Goal: Task Accomplishment & Management: Use online tool/utility

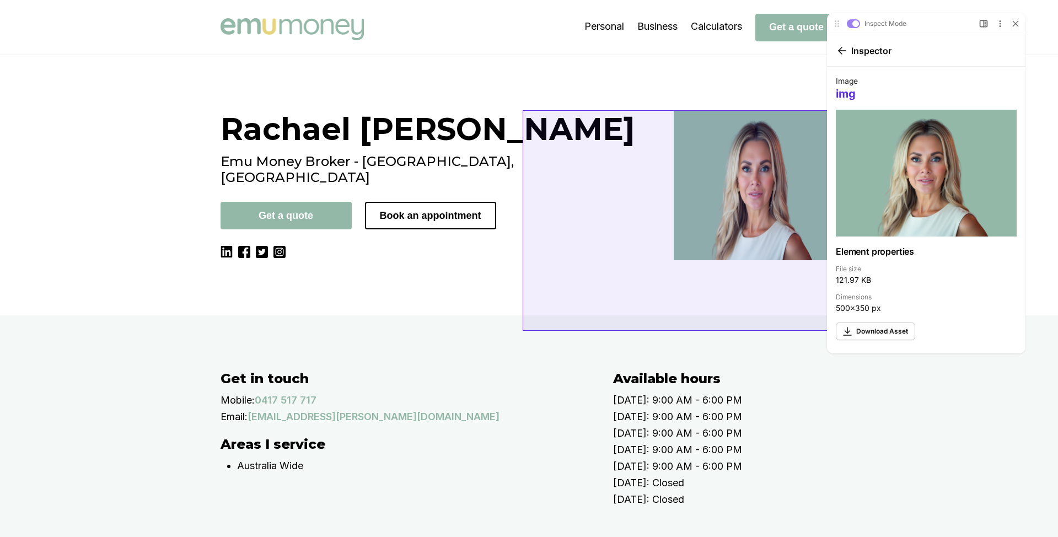
click at [673, 212] on img at bounding box center [755, 185] width 164 height 150
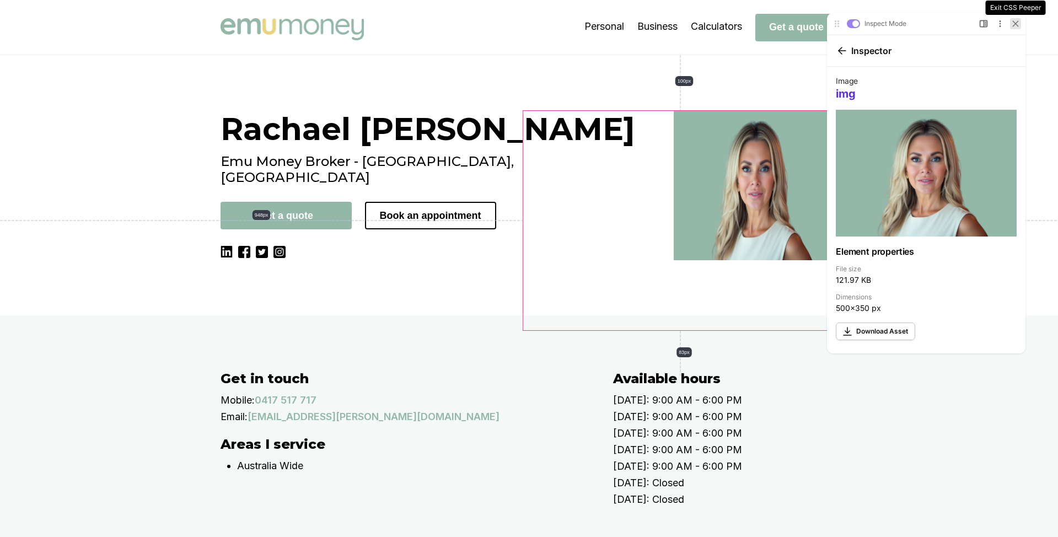
click at [1012, 25] on icon at bounding box center [1015, 23] width 7 height 7
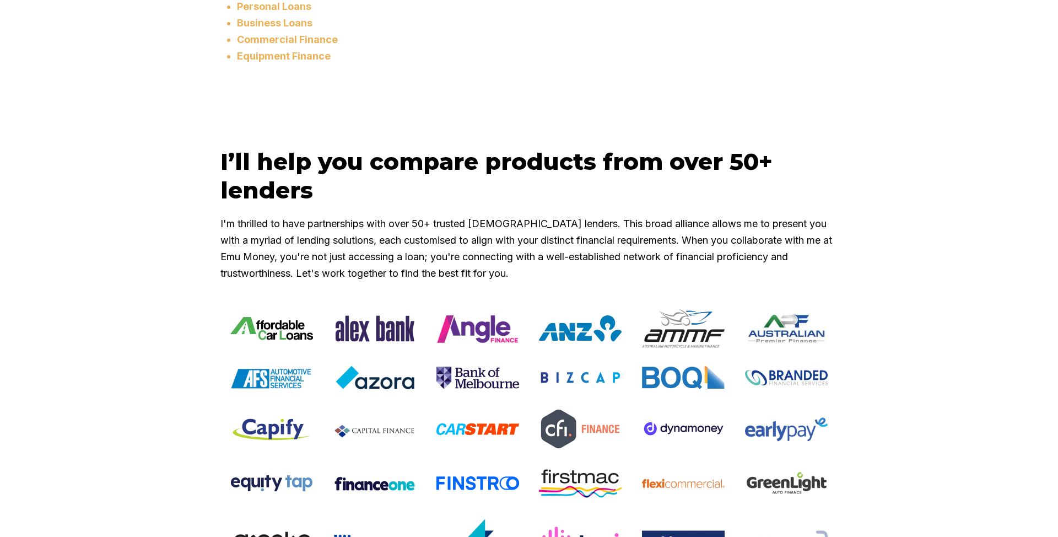
scroll to position [922, 0]
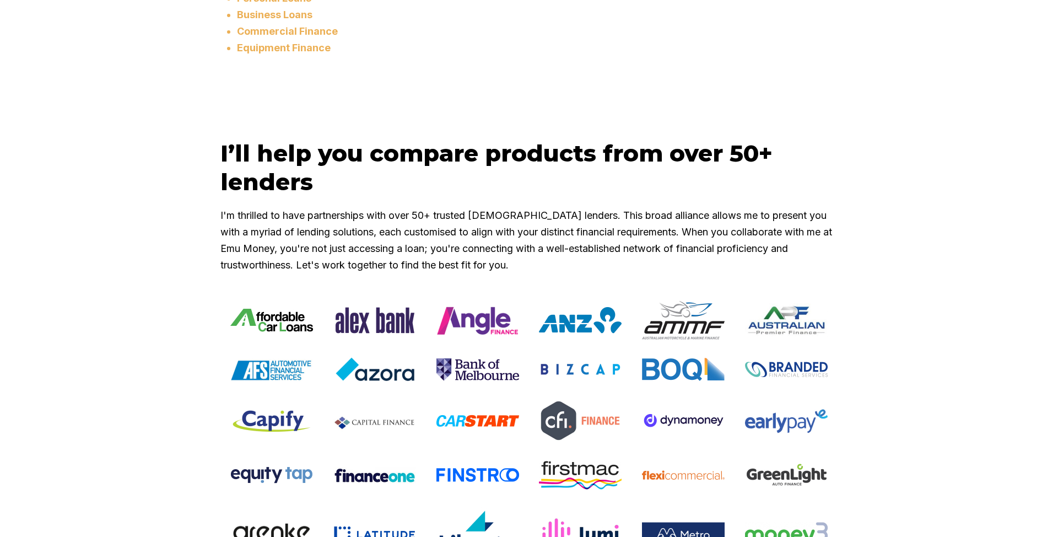
drag, startPoint x: 250, startPoint y: 238, endPoint x: 233, endPoint y: 228, distance: 20.5
click at [247, 196] on h2 "I’ll help you compare products from over 50+ lenders" at bounding box center [528, 167] width 617 height 57
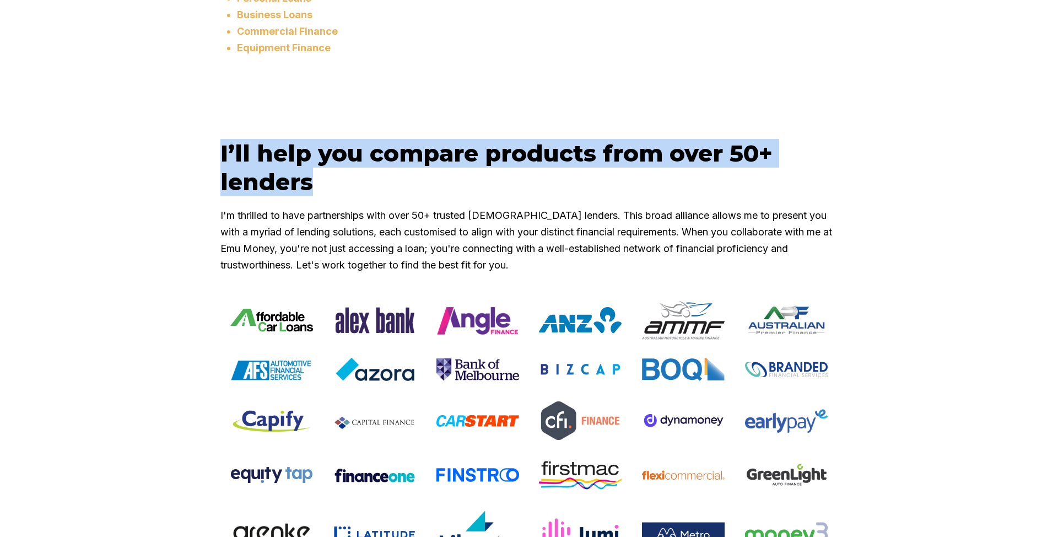
drag, startPoint x: 223, startPoint y: 215, endPoint x: 319, endPoint y: 241, distance: 98.6
click at [319, 196] on h2 "I’ll help you compare products from over 50+ lenders" at bounding box center [528, 167] width 617 height 57
copy h2 "I’ll help you compare products from over 50+ lenders"
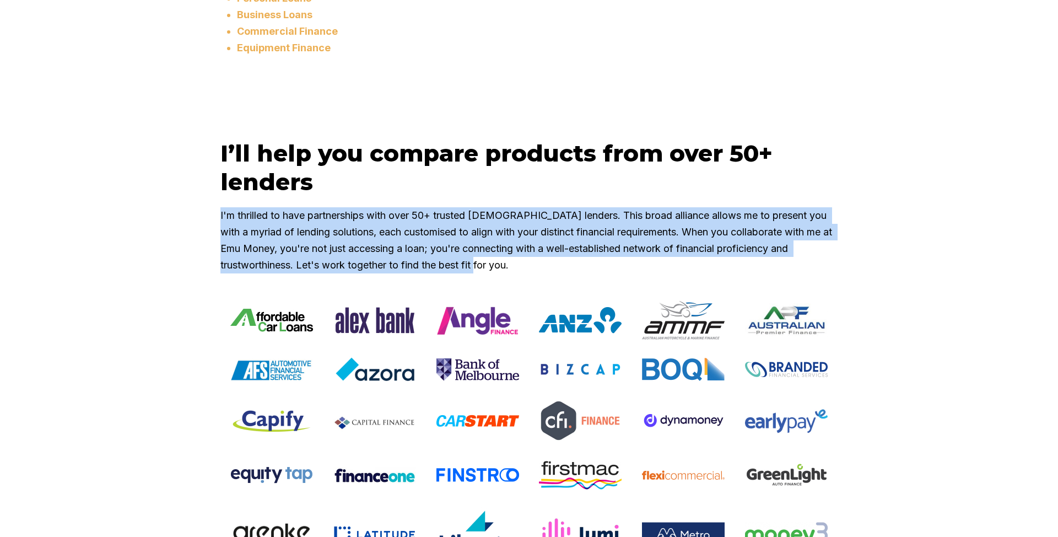
drag, startPoint x: 218, startPoint y: 276, endPoint x: 521, endPoint y: 323, distance: 306.8
click at [521, 323] on div "I’ll help you compare products from over 50+ lenders I'm thrilled to have partn…" at bounding box center [528, 450] width 661 height 622
copy p "I'm thrilled to have partnerships with over 50+ trusted Australian lenders. Thi…"
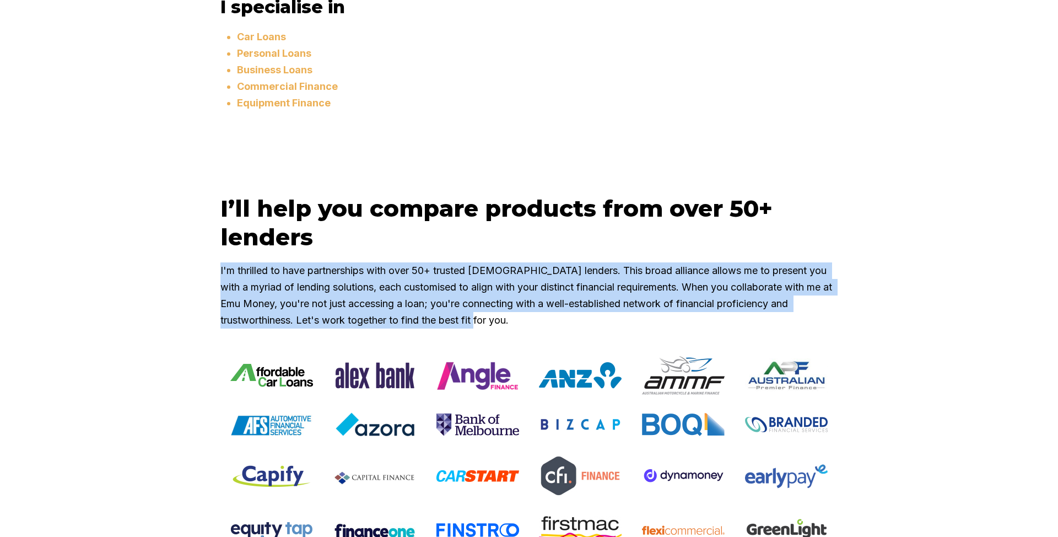
scroll to position [1035, 0]
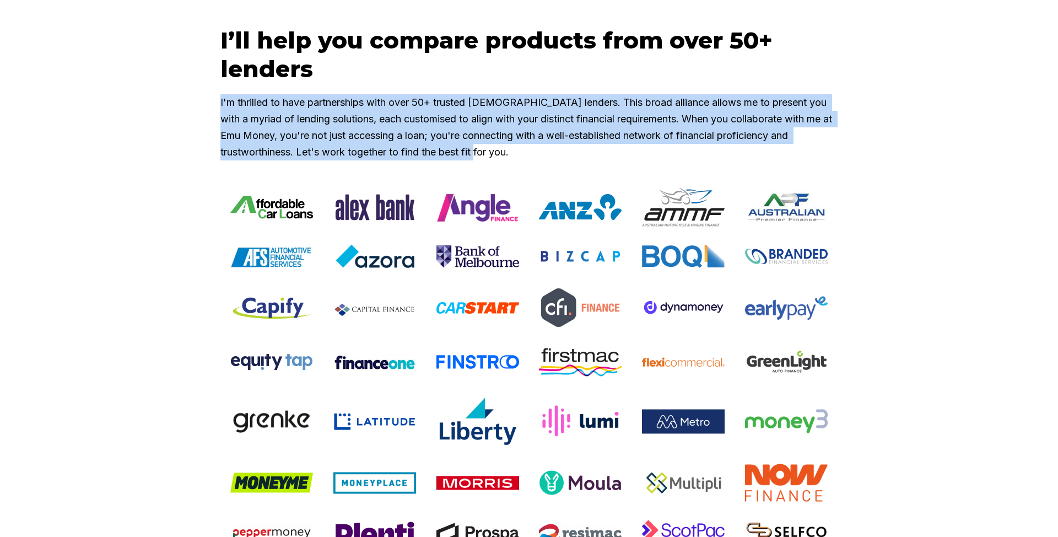
click at [672, 160] on p "I'm thrilled to have partnerships with over 50+ trusted Australian lenders. Thi…" at bounding box center [528, 127] width 617 height 66
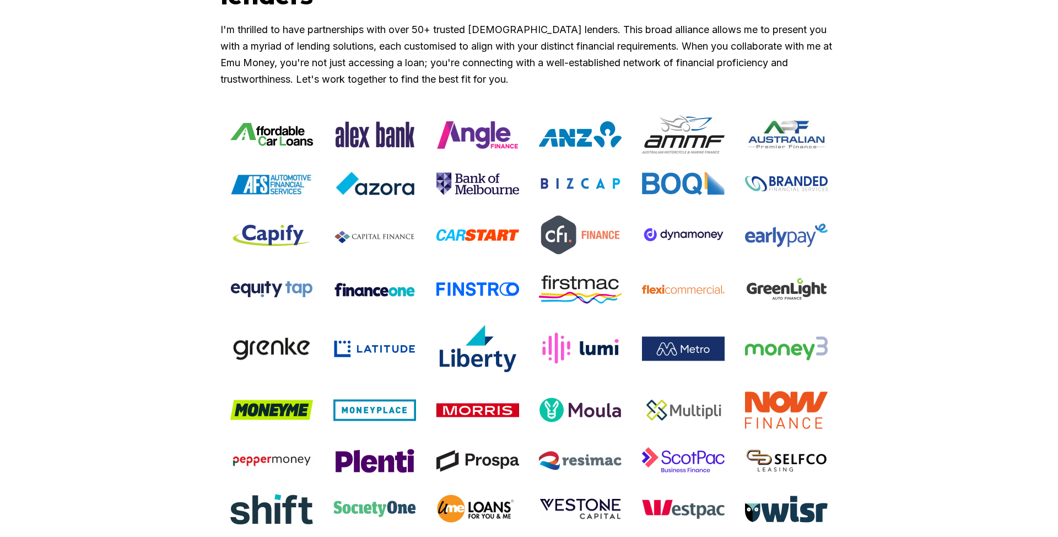
scroll to position [1144, 0]
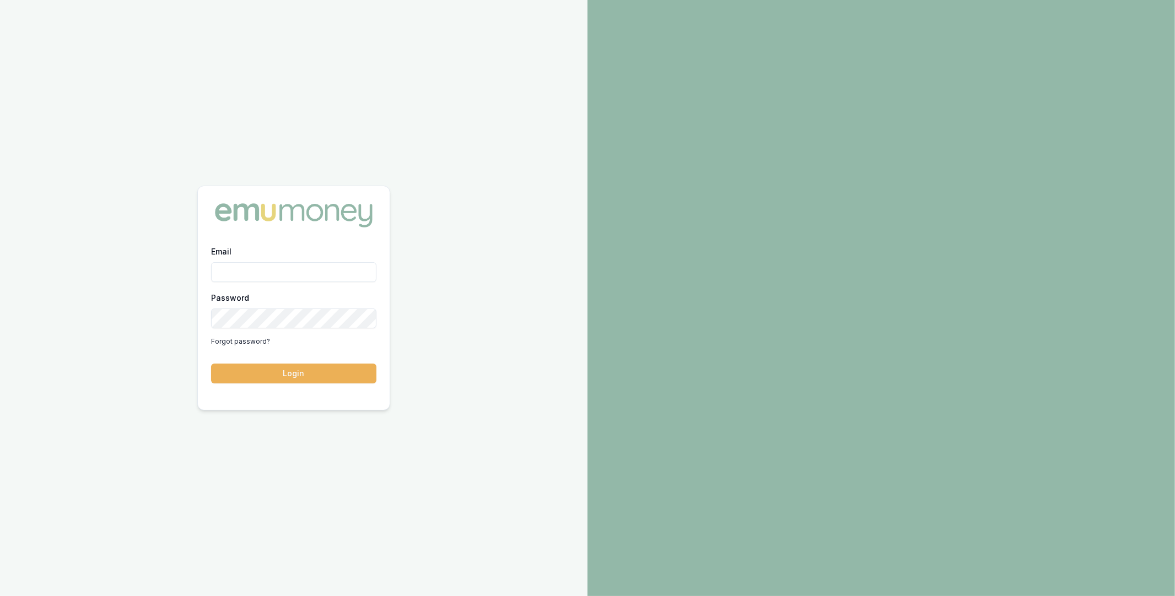
click at [253, 268] on input "Email" at bounding box center [293, 272] width 165 height 20
click at [0, 596] on com-1password-button at bounding box center [0, 596] width 0 height 0
type input "m@emumoney.com.au"
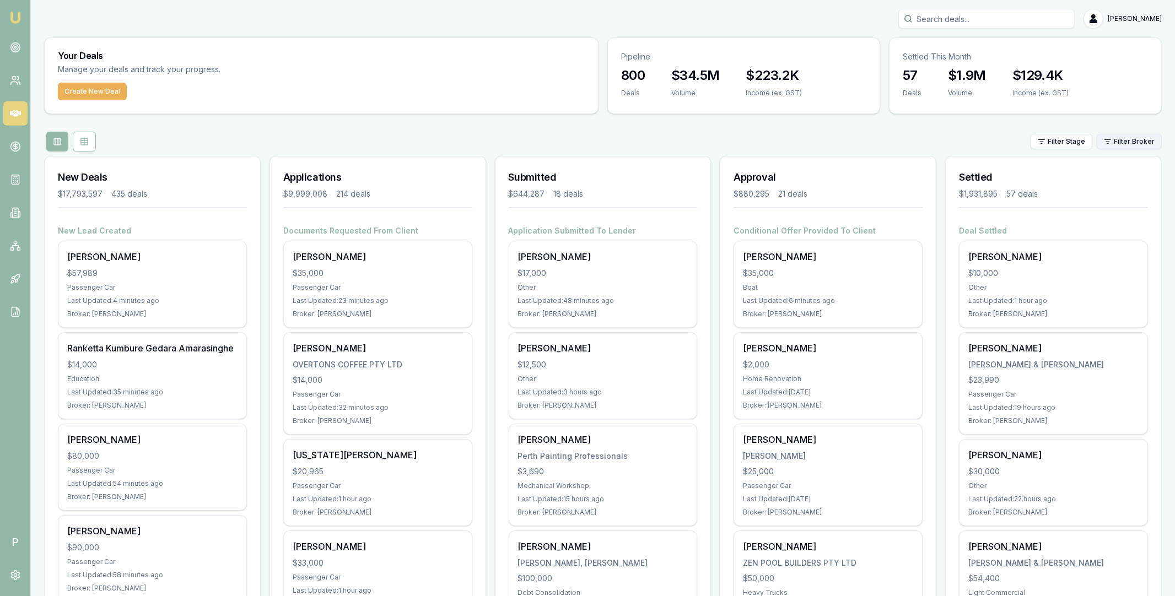
click at [1135, 148] on html "Emu Broker P [PERSON_NAME] Toggle Menu Your Deals Manage your deals and track y…" at bounding box center [587, 298] width 1175 height 596
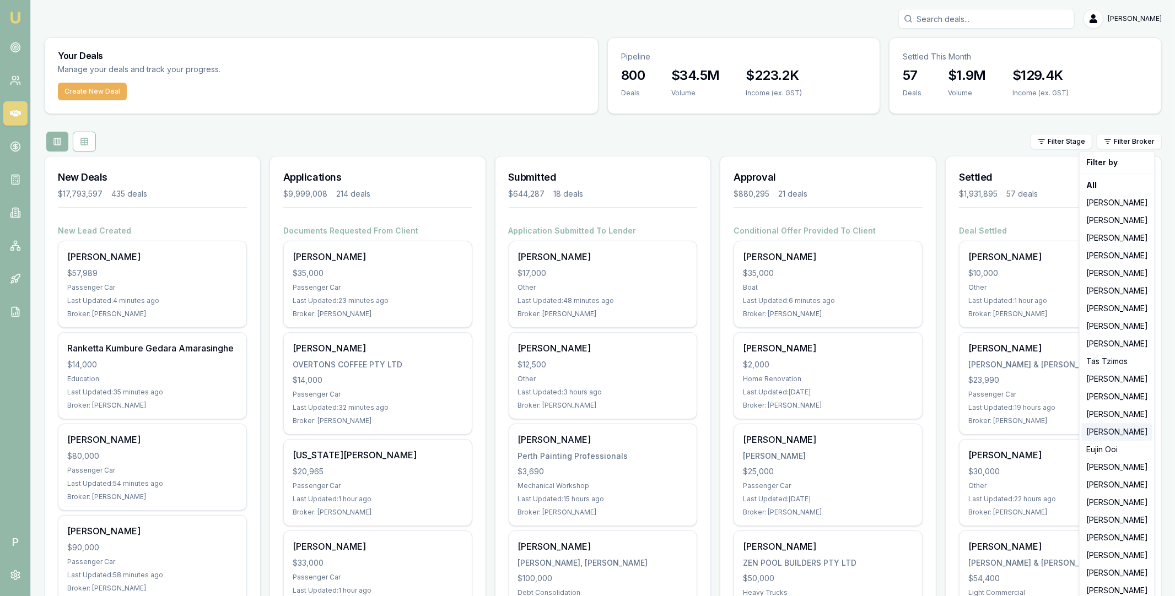
click at [1108, 434] on div "Erin Shield" at bounding box center [1117, 432] width 71 height 18
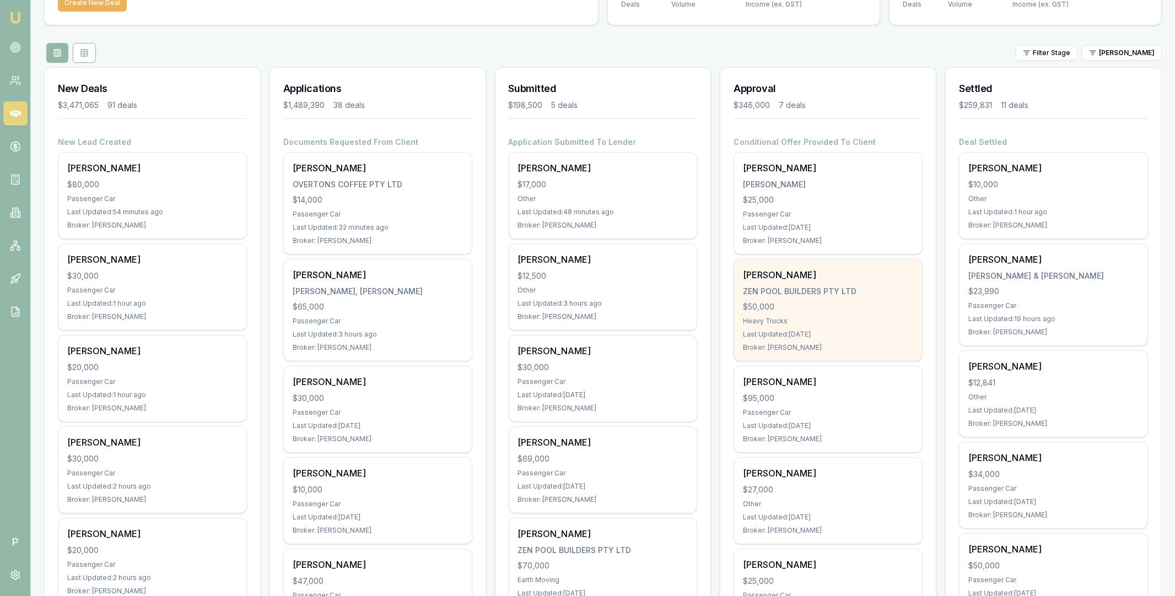
scroll to position [67, 0]
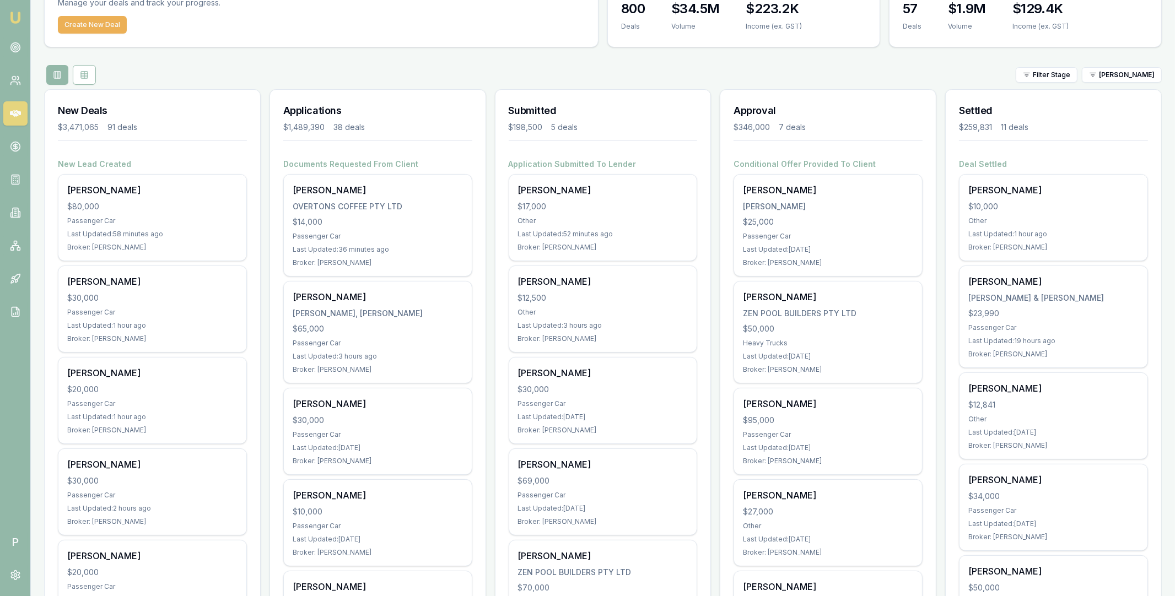
click at [1143, 67] on div "Filter Stage Erin Shield" at bounding box center [1089, 74] width 146 height 15
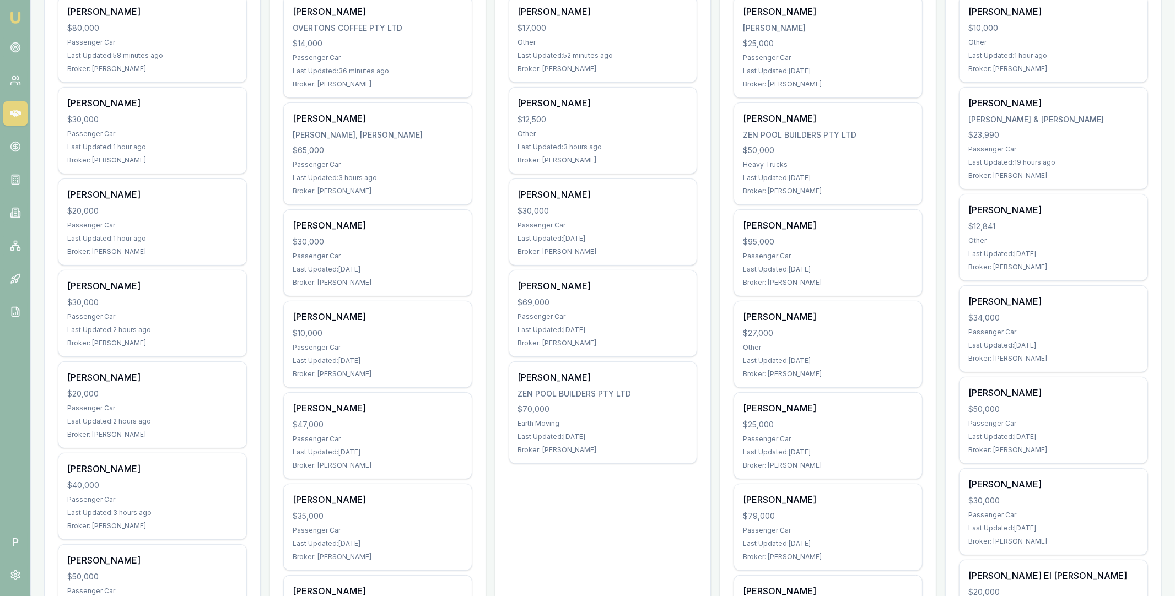
scroll to position [114, 0]
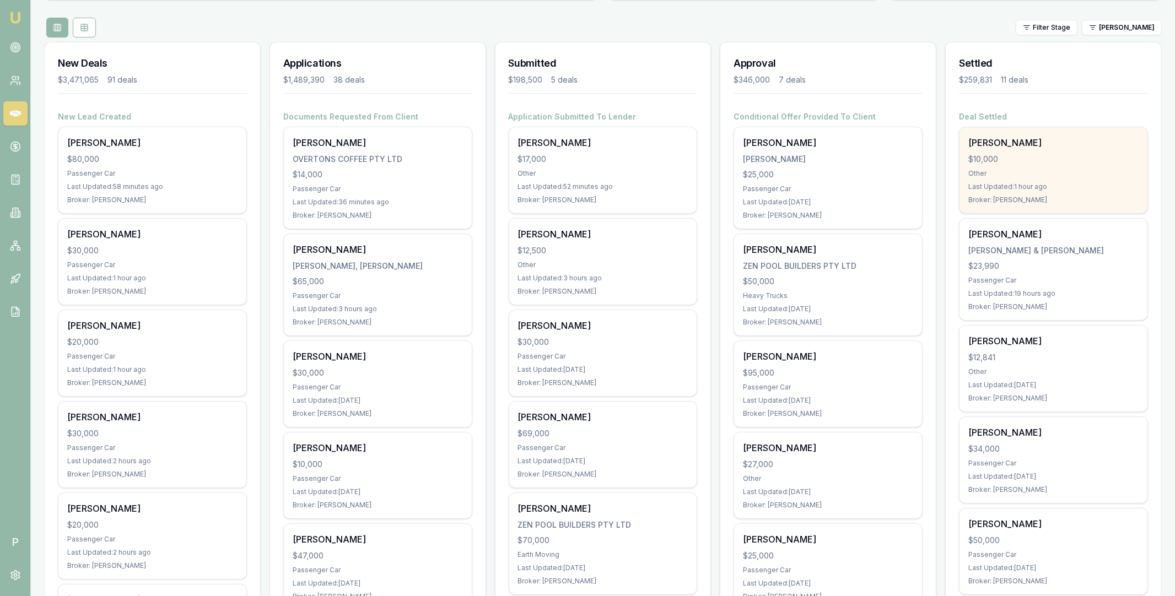
click at [1030, 150] on div "Sarvarnah-lee Taylor $10,000 Other Last Updated: 1 hour ago Broker: Erin Shield" at bounding box center [1053, 170] width 188 height 86
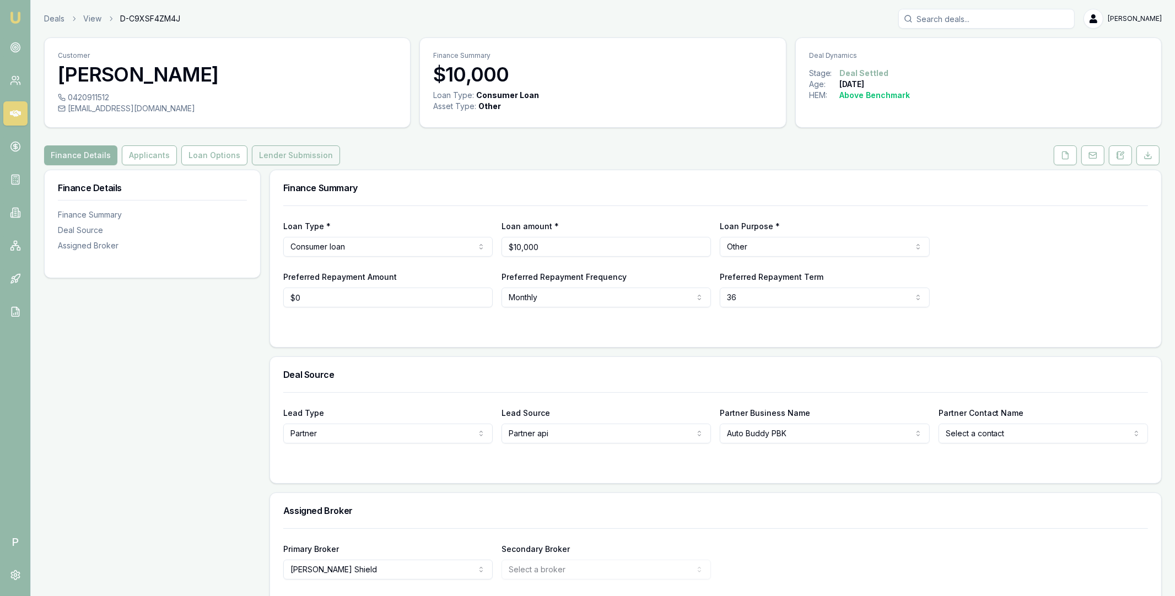
click at [273, 152] on button "Lender Submission" at bounding box center [296, 155] width 88 height 20
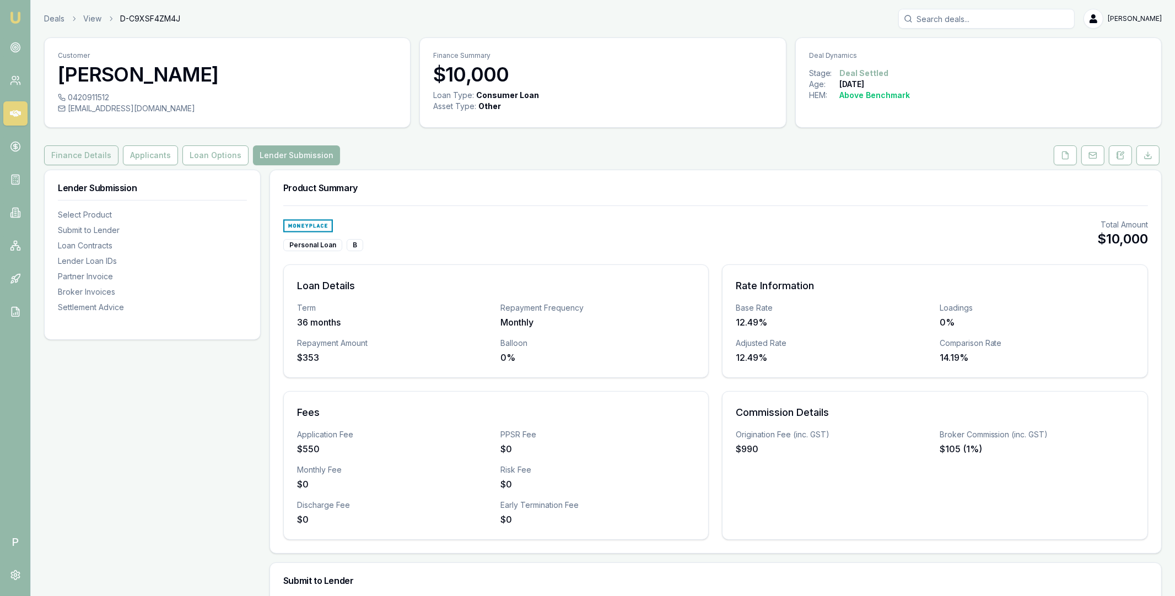
click at [86, 154] on button "Finance Details" at bounding box center [81, 155] width 74 height 20
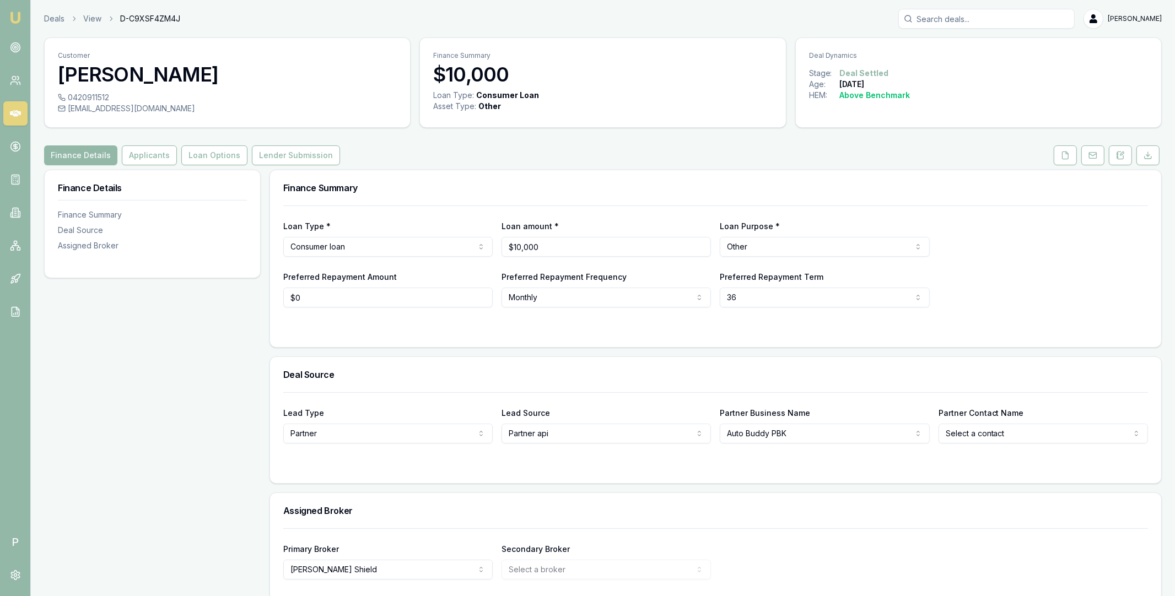
scroll to position [43, 0]
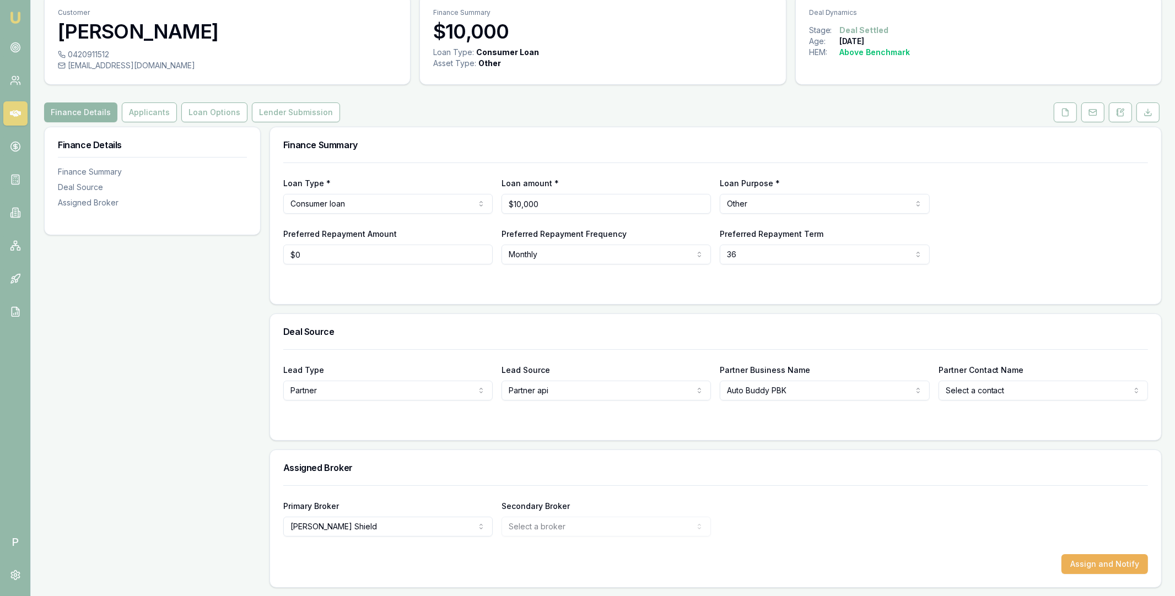
click at [20, 115] on icon at bounding box center [15, 113] width 11 height 11
